Goal: Task Accomplishment & Management: Manage account settings

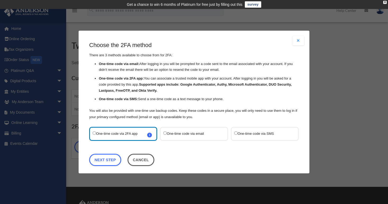
click at [235, 133] on label "One-time code via SMS" at bounding box center [262, 133] width 56 height 7
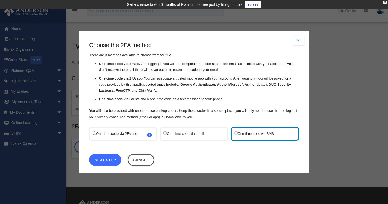
click at [96, 160] on link "Next Step" at bounding box center [105, 160] width 32 height 12
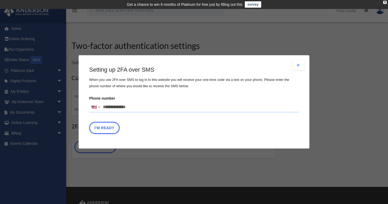
click at [124, 106] on input "Phone number United States +1 United Kingdom +44 Afghanistan (‫افغانستان‬‎) +93…" at bounding box center [194, 107] width 210 height 11
type input "**********"
click at [91, 118] on div "Setting up 2FA over SMS When you use 2FA over SMS to log in to this website you…" at bounding box center [194, 101] width 210 height 71
click at [107, 129] on button "I'm Ready" at bounding box center [104, 128] width 30 height 12
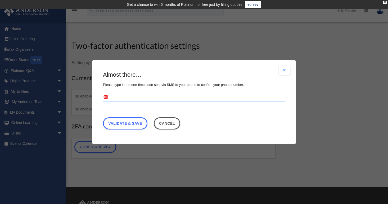
click at [133, 97] on input "text" at bounding box center [194, 97] width 182 height 8
type input "******"
click at [134, 127] on link "Validate & Save" at bounding box center [125, 123] width 44 height 12
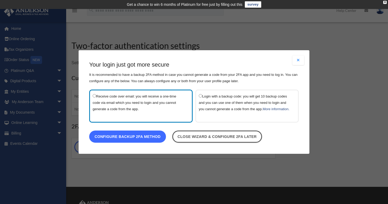
click at [146, 138] on link "Configure backup 2FA method" at bounding box center [127, 137] width 77 height 12
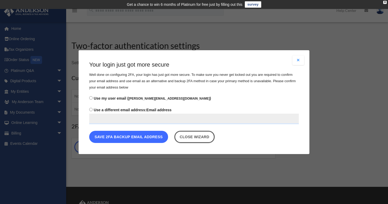
click at [133, 141] on button "Save 2FA backup email address" at bounding box center [128, 137] width 79 height 12
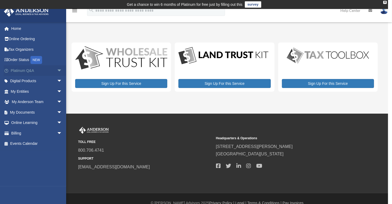
click at [57, 70] on span "arrow_drop_down" at bounding box center [62, 70] width 11 height 11
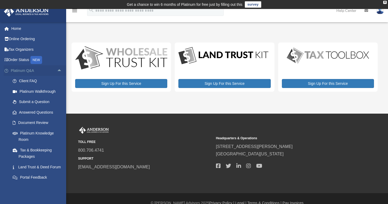
click at [57, 71] on span "arrow_drop_up" at bounding box center [62, 70] width 11 height 11
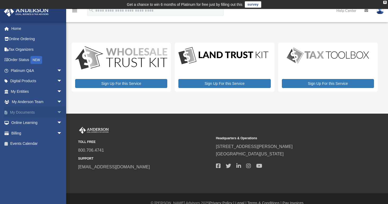
click at [50, 113] on link "My Documents arrow_drop_down" at bounding box center [37, 112] width 66 height 11
click at [57, 112] on span "arrow_drop_down" at bounding box center [62, 112] width 11 height 11
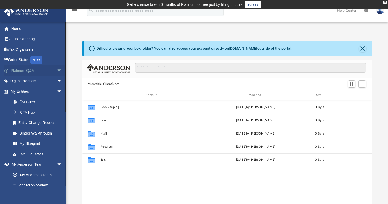
scroll to position [116, 286]
click at [57, 92] on span "arrow_drop_down" at bounding box center [62, 91] width 11 height 11
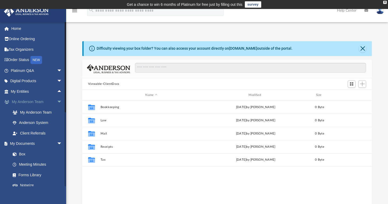
click at [57, 101] on span "arrow_drop_down" at bounding box center [62, 102] width 11 height 11
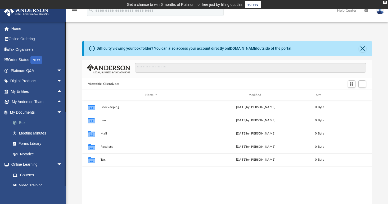
click at [49, 123] on link "Box" at bounding box center [38, 123] width 63 height 11
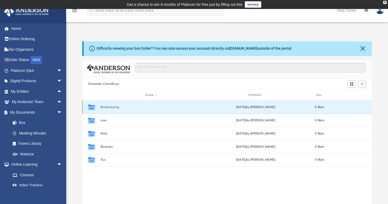
click at [105, 106] on button "Bookkeeping" at bounding box center [151, 107] width 102 height 3
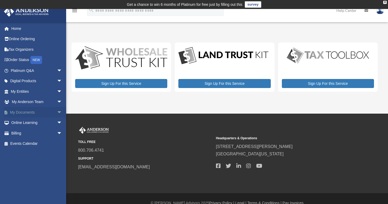
click at [57, 114] on span "arrow_drop_down" at bounding box center [62, 112] width 11 height 11
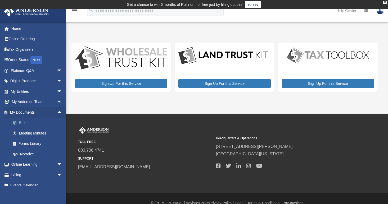
click at [44, 121] on link "Box" at bounding box center [38, 123] width 63 height 11
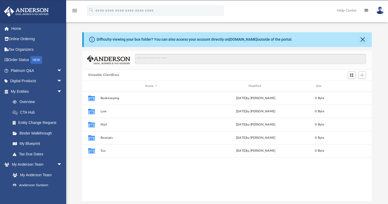
scroll to position [116, 286]
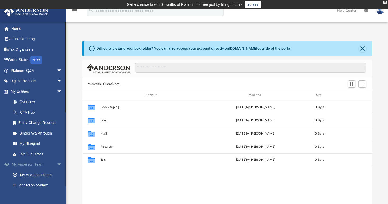
click at [57, 167] on span "arrow_drop_down" at bounding box center [62, 165] width 11 height 11
click at [57, 167] on span "arrow_drop_up" at bounding box center [62, 165] width 11 height 11
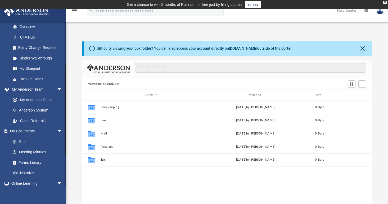
scroll to position [76, 0]
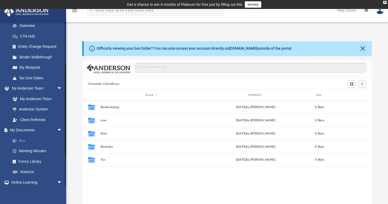
drag, startPoint x: 65, startPoint y: 101, endPoint x: 63, endPoint y: 144, distance: 43.0
click at [63, 144] on div "horacio.staple@gmail.com Sign Out horacio.staple@gmail.com Home Online Ordering…" at bounding box center [33, 104] width 66 height 165
click at [48, 147] on link "Meeting Minutes" at bounding box center [38, 151] width 63 height 11
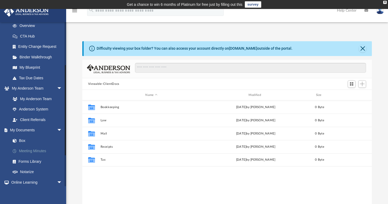
click at [46, 154] on link "Meeting Minutes" at bounding box center [38, 151] width 63 height 11
click at [37, 148] on link "Meeting Minutes" at bounding box center [38, 151] width 63 height 11
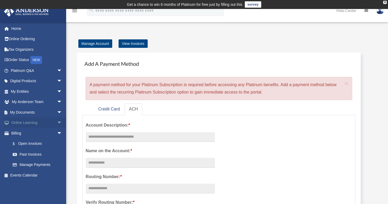
click at [57, 125] on span "arrow_drop_down" at bounding box center [62, 123] width 11 height 11
click at [57, 126] on span "arrow_drop_up" at bounding box center [62, 123] width 11 height 11
click at [57, 99] on span "arrow_drop_down" at bounding box center [62, 102] width 11 height 11
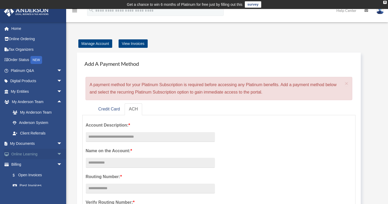
click at [57, 158] on span "arrow_drop_down" at bounding box center [62, 154] width 11 height 11
click at [57, 157] on span "arrow_drop_up" at bounding box center [62, 154] width 11 height 11
click at [57, 153] on span "arrow_drop_down" at bounding box center [62, 154] width 11 height 11
click at [57, 142] on span "arrow_drop_down" at bounding box center [62, 144] width 11 height 11
click at [31, 164] on link "Meeting Minutes" at bounding box center [38, 165] width 63 height 11
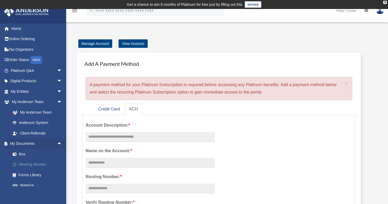
click at [31, 164] on link "Meeting Minutes" at bounding box center [38, 165] width 63 height 11
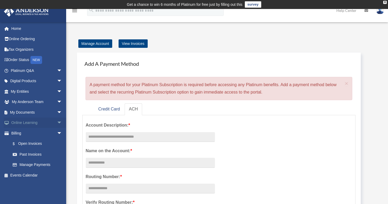
click at [57, 121] on span "arrow_drop_down" at bounding box center [62, 123] width 11 height 11
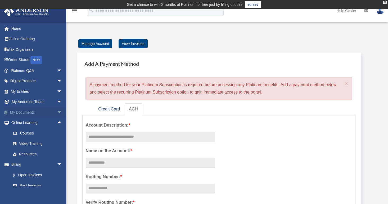
click at [59, 109] on span "arrow_drop_down" at bounding box center [62, 112] width 11 height 11
click at [33, 134] on link "Meeting Minutes" at bounding box center [38, 133] width 63 height 11
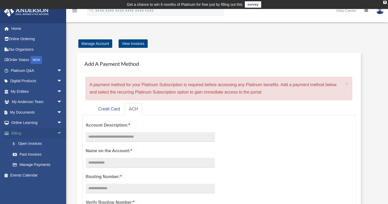
click at [57, 133] on span "arrow_drop_down" at bounding box center [62, 133] width 11 height 11
click at [57, 124] on span "arrow_drop_down" at bounding box center [62, 123] width 11 height 11
click at [57, 124] on span "arrow_drop_up" at bounding box center [62, 123] width 11 height 11
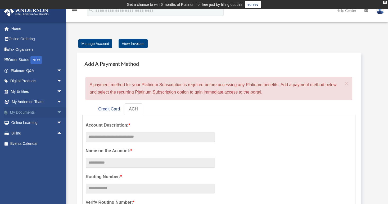
click at [57, 112] on span "arrow_drop_down" at bounding box center [62, 112] width 11 height 11
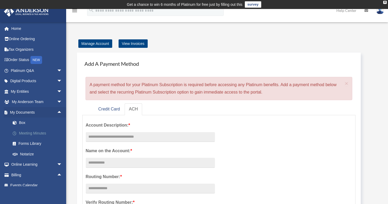
click at [33, 136] on link "Meeting Minutes" at bounding box center [38, 133] width 63 height 11
click at [33, 132] on link "Meeting Minutes" at bounding box center [38, 133] width 63 height 11
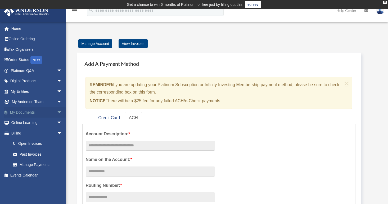
click at [46, 111] on link "My Documents arrow_drop_down" at bounding box center [37, 112] width 66 height 11
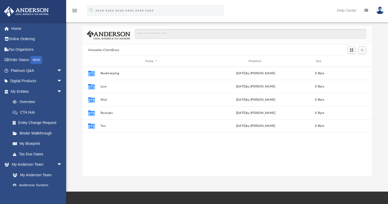
scroll to position [39, 0]
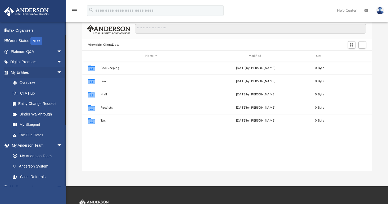
drag, startPoint x: 65, startPoint y: 50, endPoint x: 63, endPoint y: 94, distance: 43.7
click at [64, 81] on div "horacio.staple@gmail.com Sign Out horacio.staple@gmail.com Home Online Ordering…" at bounding box center [33, 104] width 66 height 165
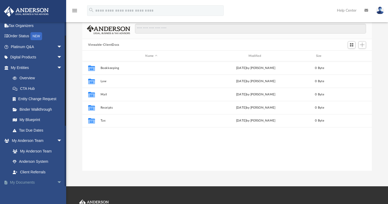
click at [51, 181] on link "My Documents arrow_drop_down" at bounding box center [37, 183] width 66 height 11
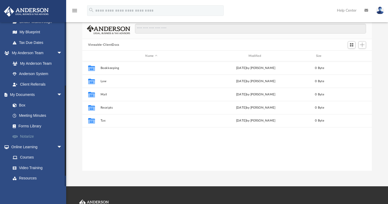
drag, startPoint x: 66, startPoint y: 93, endPoint x: 64, endPoint y: 132, distance: 38.7
click at [64, 132] on div "horacio.staple@gmail.com Sign Out horacio.staple@gmail.com Home Online Ordering…" at bounding box center [33, 104] width 66 height 165
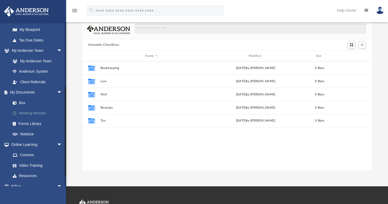
click at [32, 113] on link "Meeting Minutes" at bounding box center [38, 113] width 63 height 11
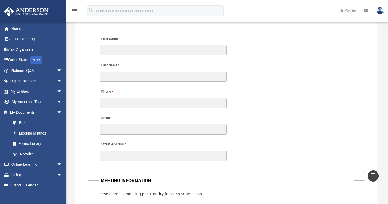
scroll to position [598, 0]
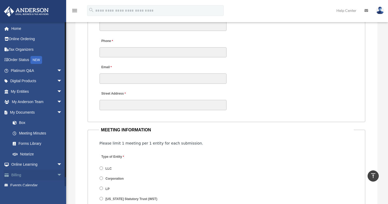
click at [58, 176] on span "arrow_drop_down" at bounding box center [62, 175] width 11 height 11
click at [58, 176] on span "arrow_drop_up" at bounding box center [62, 175] width 11 height 11
click at [57, 174] on span "arrow_drop_down" at bounding box center [62, 175] width 11 height 11
click at [57, 113] on span "arrow_drop_down" at bounding box center [62, 112] width 11 height 11
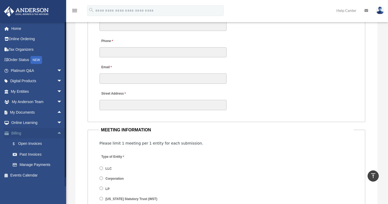
click at [57, 133] on span "arrow_drop_up" at bounding box center [62, 133] width 11 height 11
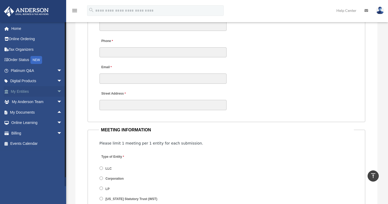
click at [57, 91] on span "arrow_drop_down" at bounding box center [62, 91] width 11 height 11
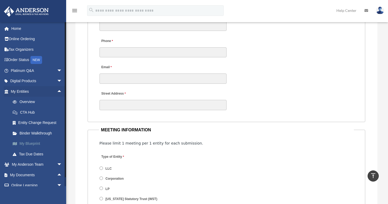
click at [30, 144] on link "My Blueprint" at bounding box center [38, 144] width 63 height 11
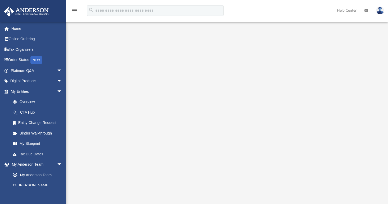
scroll to position [42, 0]
click at [314, 20] on div "menu search Site Menu add horacio.staple@gmail.com My Profile Reset Password Lo…" at bounding box center [194, 13] width 380 height 18
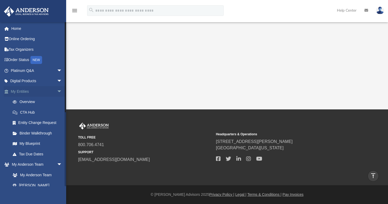
click at [57, 94] on span "arrow_drop_down" at bounding box center [62, 91] width 11 height 11
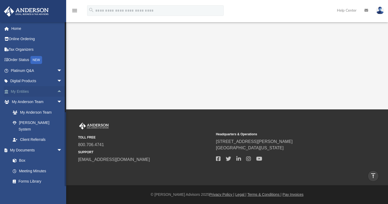
click at [57, 92] on span "arrow_drop_up" at bounding box center [62, 91] width 11 height 11
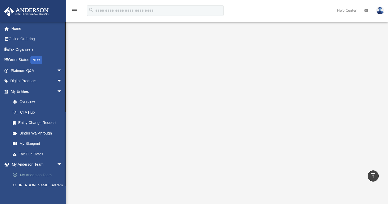
scroll to position [42, 0]
click at [20, 29] on link "Home" at bounding box center [37, 28] width 66 height 11
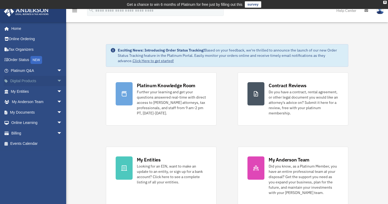
click at [57, 79] on span "arrow_drop_down" at bounding box center [62, 81] width 11 height 11
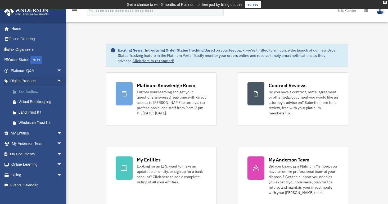
click at [34, 95] on link "Tax Toolbox" at bounding box center [38, 91] width 63 height 11
